Goal: Information Seeking & Learning: Understand process/instructions

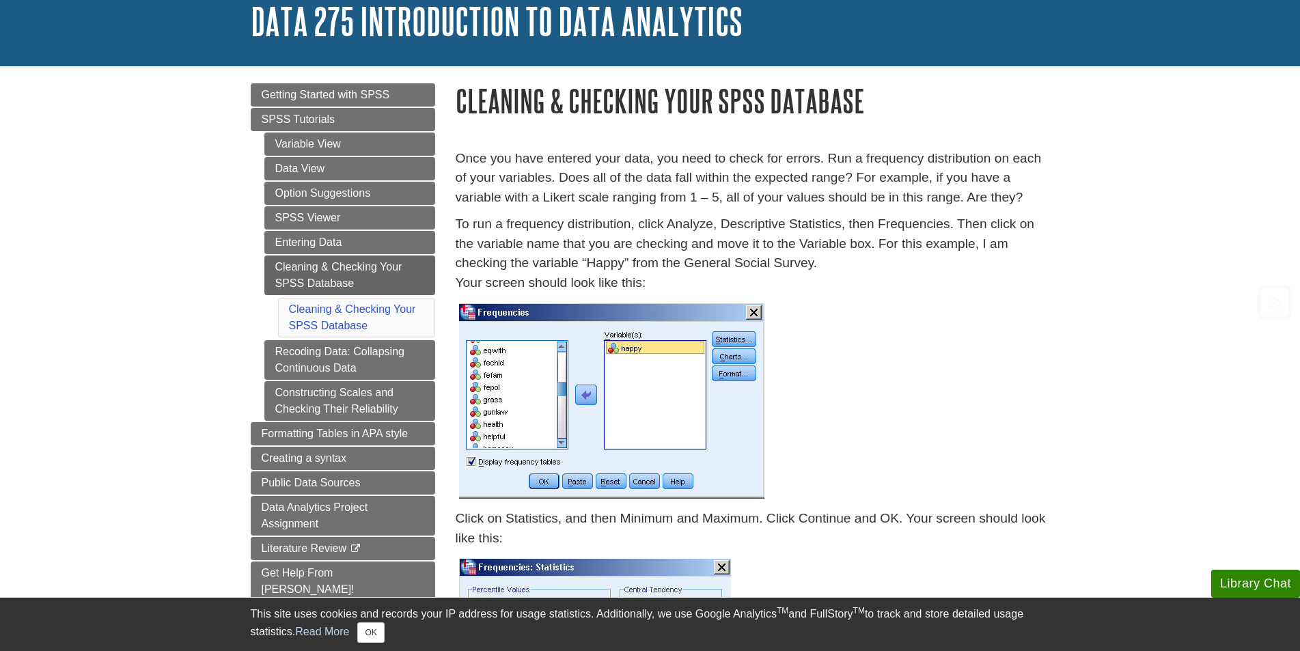
scroll to position [342, 0]
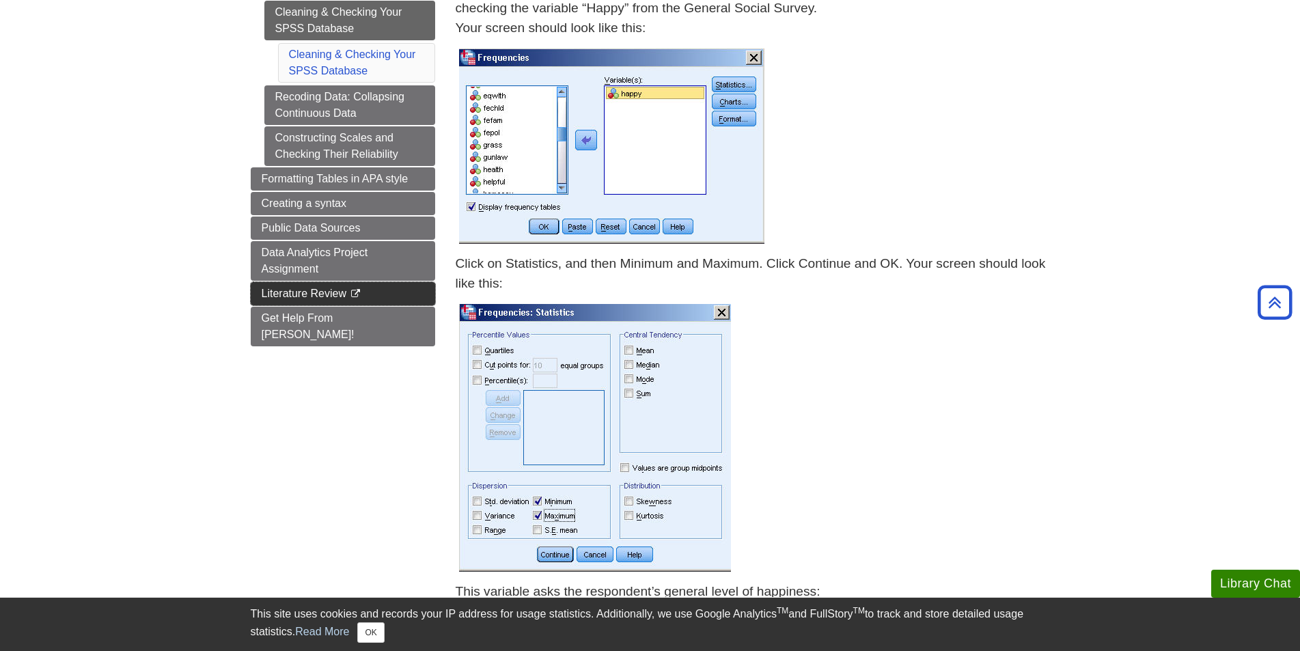
click at [327, 294] on span "Literature Review" at bounding box center [304, 294] width 85 height 12
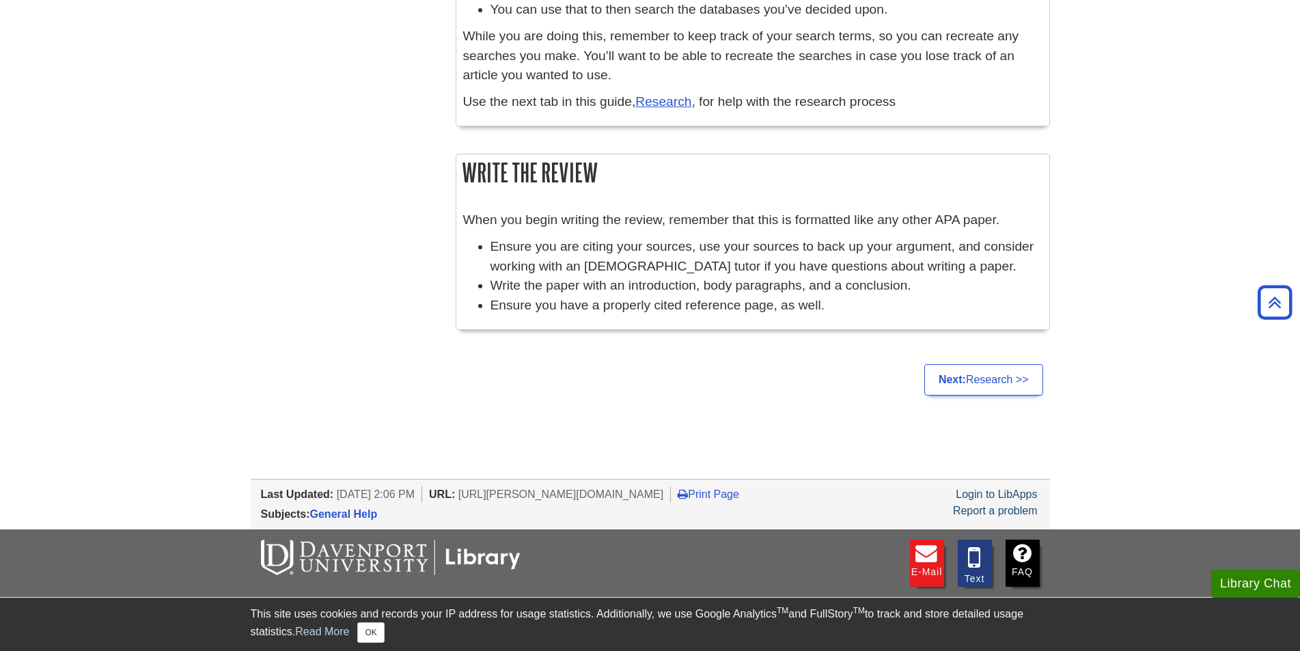
scroll to position [1093, 0]
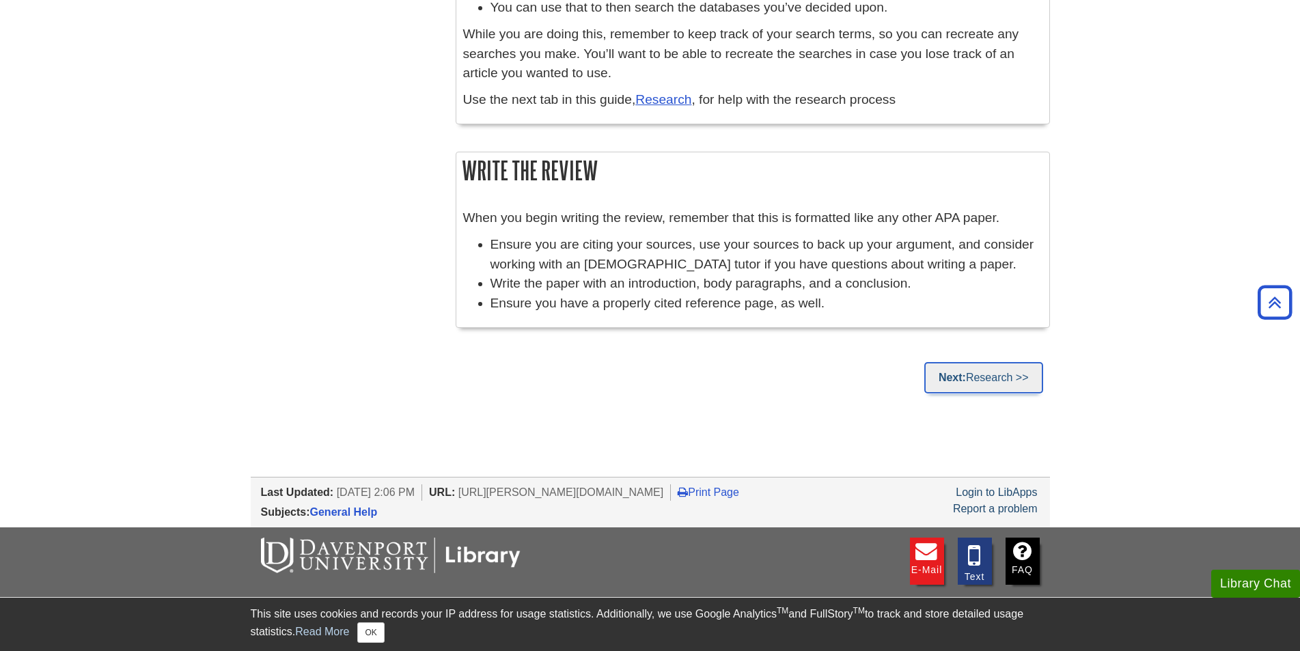
click at [994, 382] on link "Next: Research >>" at bounding box center [983, 377] width 119 height 31
